Goal: Information Seeking & Learning: Learn about a topic

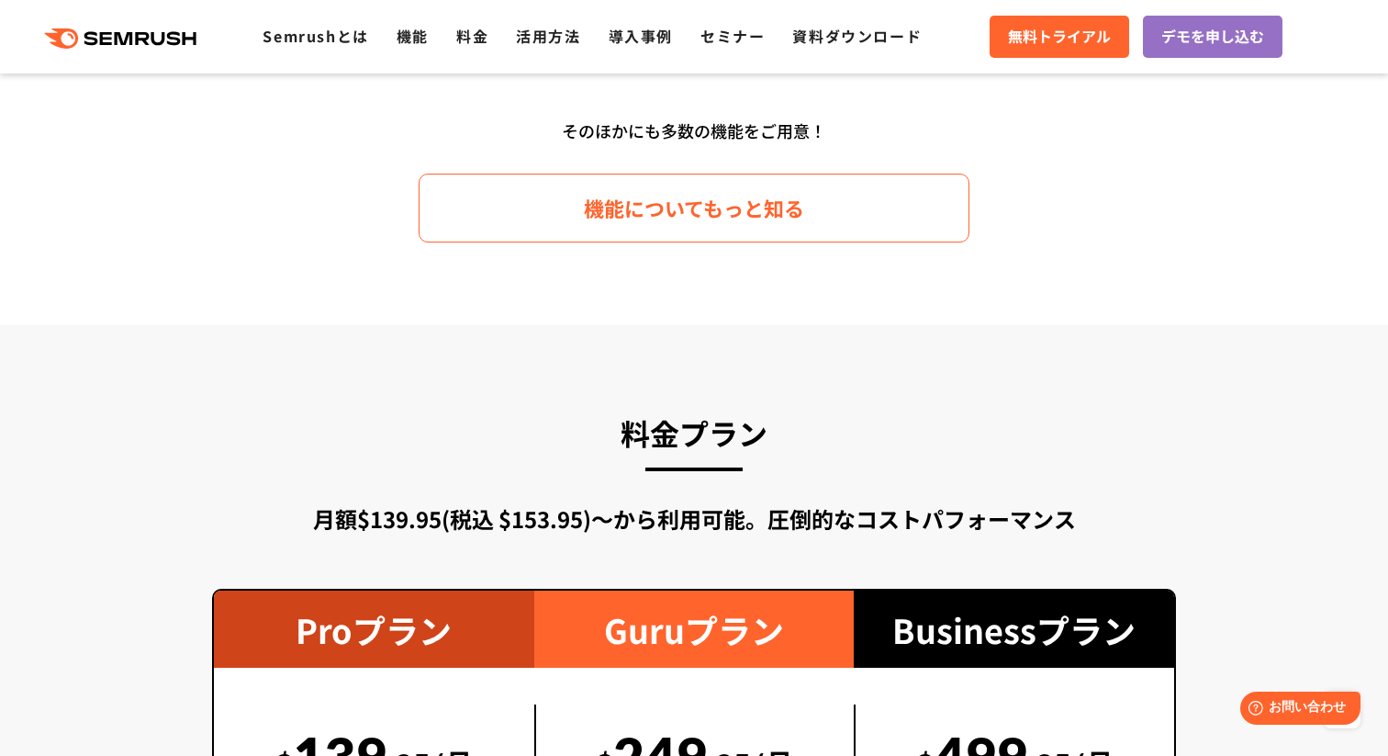
scroll to position [2664, 0]
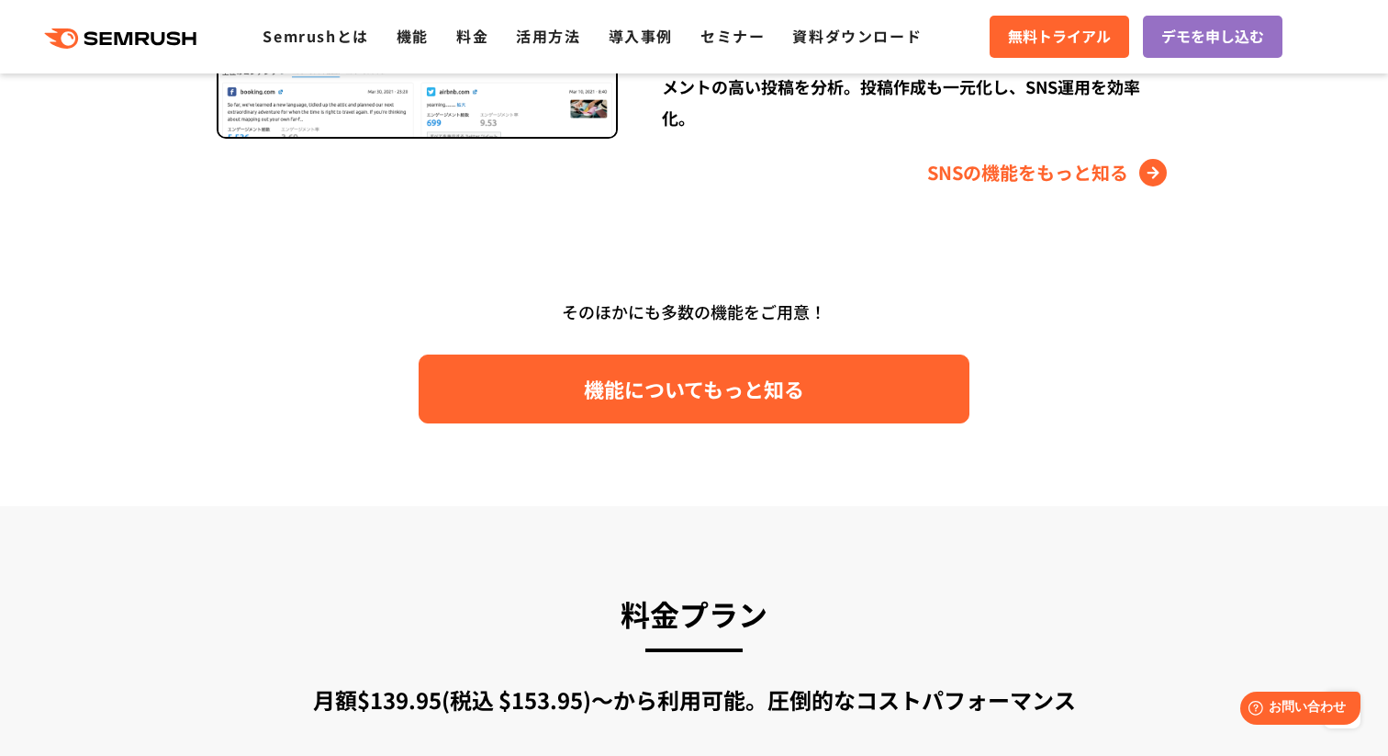
click at [589, 364] on link "機能についてもっと知る" at bounding box center [694, 388] width 551 height 69
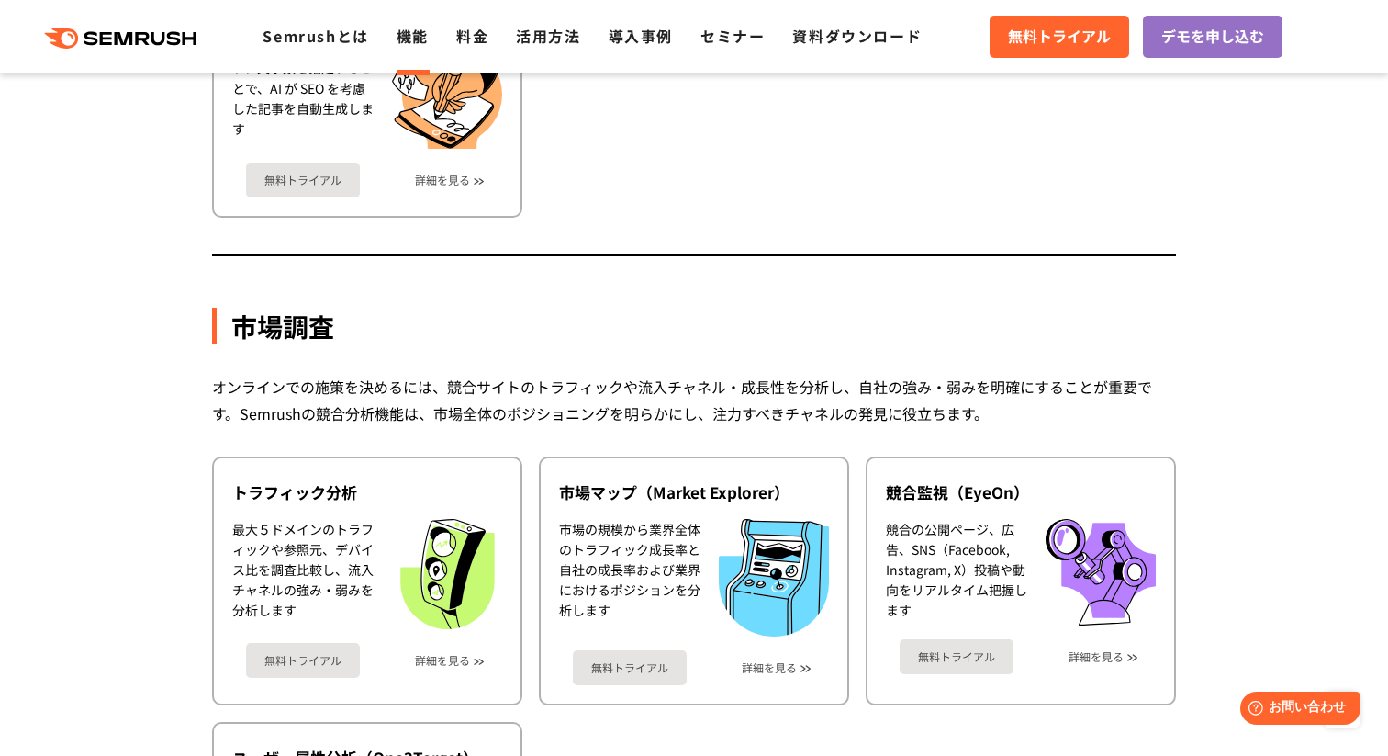
scroll to position [2908, 0]
